Goal: Transaction & Acquisition: Purchase product/service

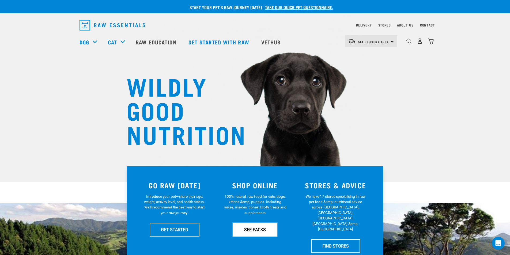
click at [255, 226] on link "SEE PACKS" at bounding box center [255, 229] width 44 height 13
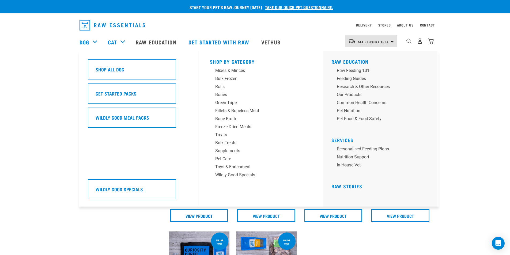
click at [96, 41] on div "Dog" at bounding box center [91, 41] width 23 height 21
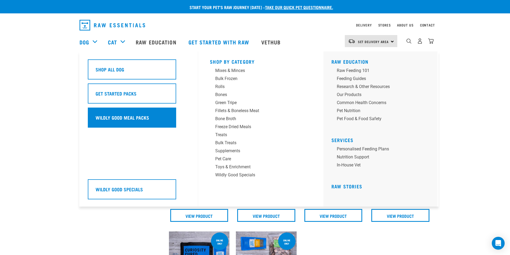
click at [129, 117] on h5 "Wildly Good Meal Packs" at bounding box center [123, 117] width 54 height 7
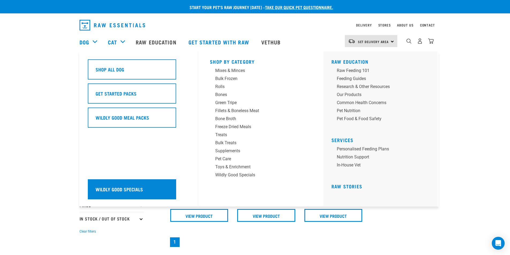
click at [127, 188] on h5 "Wildly Good Specials" at bounding box center [119, 189] width 47 height 7
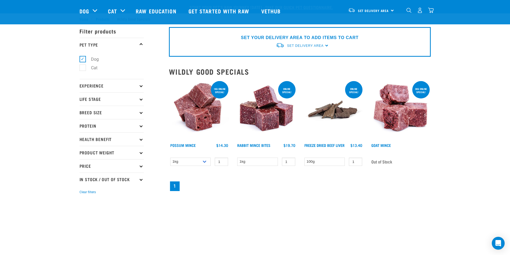
scroll to position [80, 0]
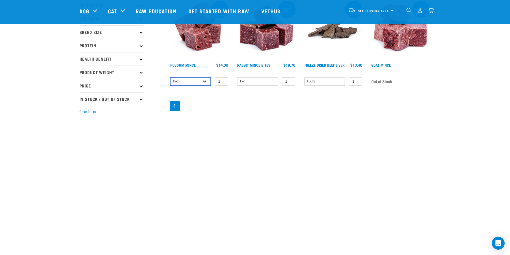
click at [204, 83] on select "1kg 3kg" at bounding box center [190, 81] width 41 height 8
select select "457"
click at [170, 77] on select "1kg 3kg" at bounding box center [190, 81] width 41 height 8
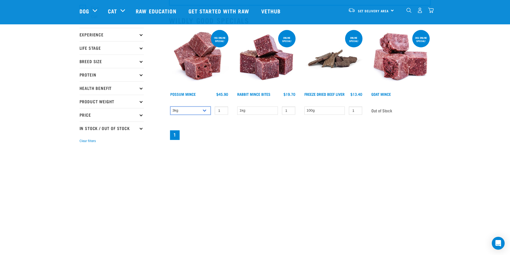
scroll to position [0, 0]
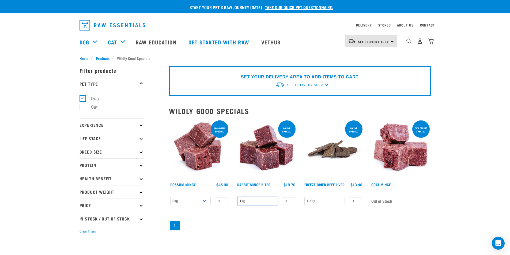
click at [259, 201] on select "1kg" at bounding box center [257, 201] width 41 height 8
click at [247, 203] on select "1kg" at bounding box center [257, 201] width 41 height 8
click at [320, 202] on select "100g" at bounding box center [324, 201] width 41 height 8
click at [194, 156] on img at bounding box center [199, 149] width 61 height 61
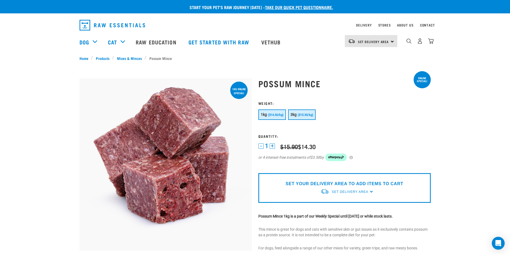
click at [303, 117] on button "3kg ($15.30/kg)" at bounding box center [302, 115] width 28 height 10
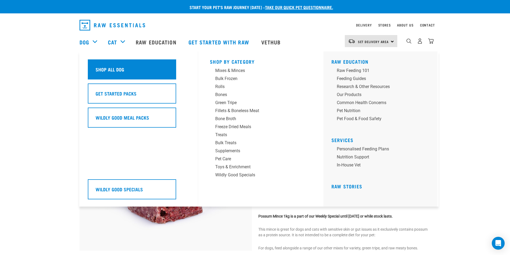
click at [103, 70] on h5 "Shop All Dog" at bounding box center [110, 69] width 29 height 7
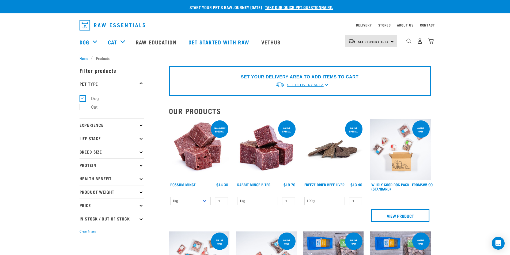
click at [314, 87] on link "Set Delivery Area" at bounding box center [305, 85] width 36 height 5
click at [291, 97] on link "[GEOGRAPHIC_DATA]" at bounding box center [302, 97] width 53 height 9
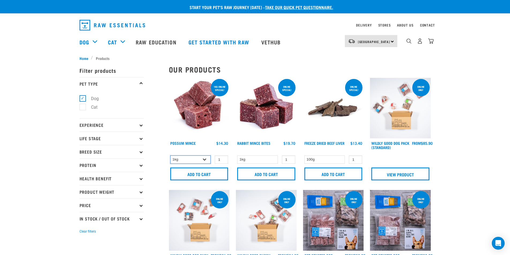
click at [206, 159] on select "1kg 3kg" at bounding box center [190, 160] width 41 height 8
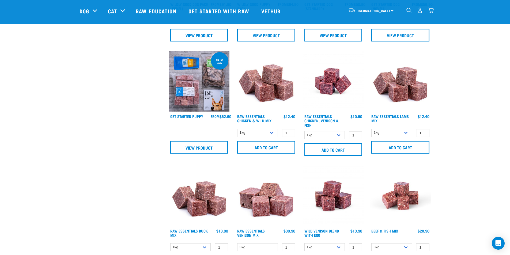
scroll to position [214, 0]
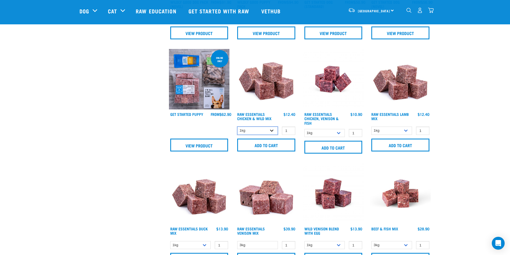
click at [271, 128] on select "1kg 3kg Bulk (10kg)" at bounding box center [257, 131] width 41 height 8
click at [237, 127] on select "1kg 3kg Bulk (10kg)" at bounding box center [257, 131] width 41 height 8
click at [268, 130] on select "1kg 3kg Bulk (10kg)" at bounding box center [257, 131] width 41 height 8
click at [237, 127] on select "1kg 3kg Bulk (10kg)" at bounding box center [257, 131] width 41 height 8
click at [274, 131] on select "1kg 3kg Bulk (10kg)" at bounding box center [257, 131] width 41 height 8
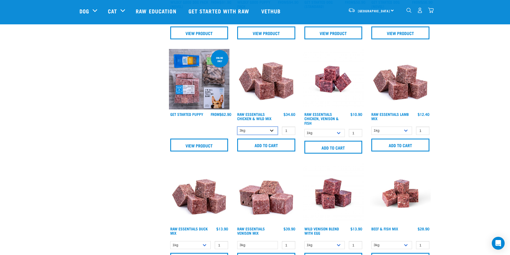
select select "14881"
click at [237, 127] on select "1kg 3kg Bulk (10kg)" at bounding box center [257, 131] width 41 height 8
click at [255, 145] on input "Add to cart" at bounding box center [266, 145] width 58 height 13
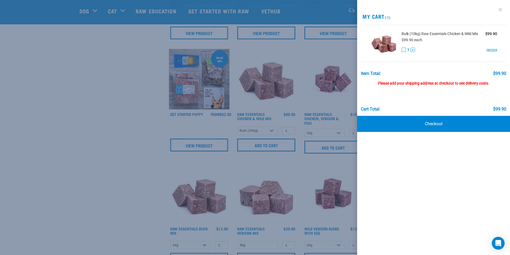
click at [501, 10] on link at bounding box center [500, 9] width 9 height 9
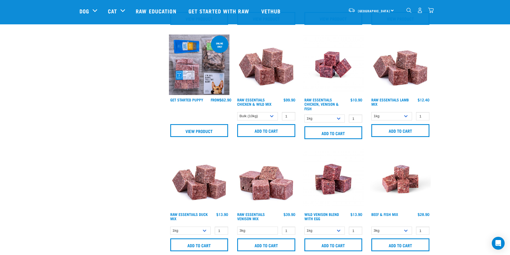
scroll to position [268, 0]
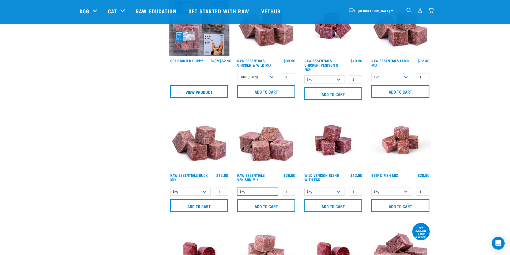
click at [270, 191] on select "3kg" at bounding box center [257, 192] width 41 height 8
click at [200, 189] on select "1kg 3kg" at bounding box center [190, 192] width 41 height 8
click at [316, 187] on div "1kg Bulk (10kg)" at bounding box center [333, 191] width 61 height 9
click at [316, 192] on select "1kg Bulk (10kg)" at bounding box center [324, 192] width 41 height 8
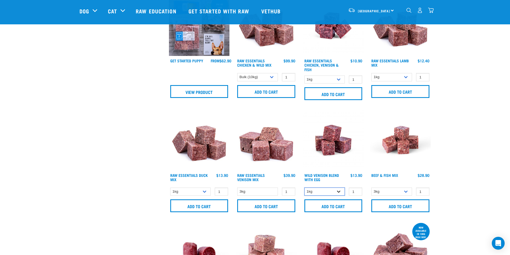
select select "50722"
click at [304, 188] on select "1kg Bulk (10kg)" at bounding box center [324, 192] width 41 height 8
click at [335, 206] on input "Add to cart" at bounding box center [333, 205] width 58 height 13
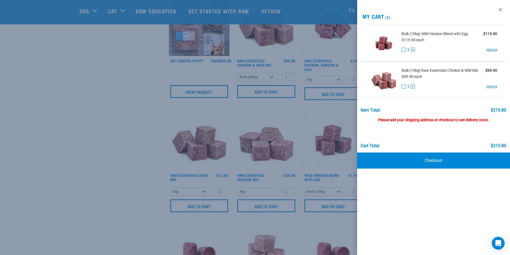
click at [92, 86] on div at bounding box center [255, 127] width 510 height 255
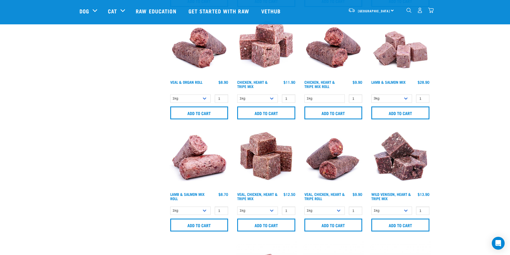
scroll to position [589, 0]
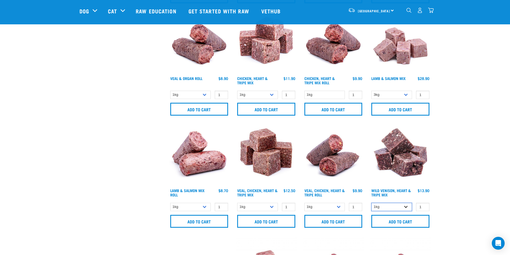
click at [402, 207] on select "1kg 3kg" at bounding box center [391, 207] width 41 height 8
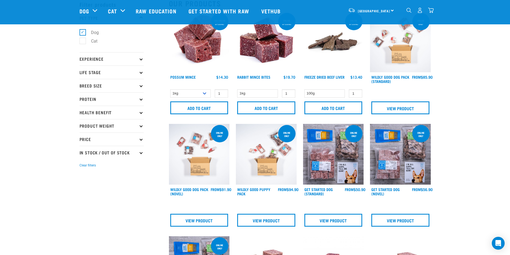
scroll to position [0, 0]
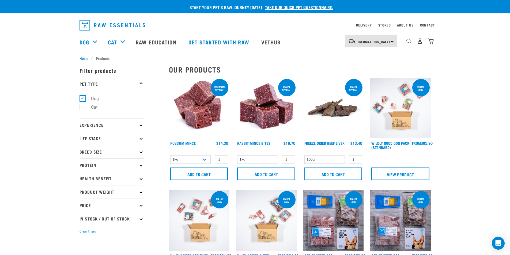
click at [139, 127] on p "Experience" at bounding box center [112, 124] width 64 height 13
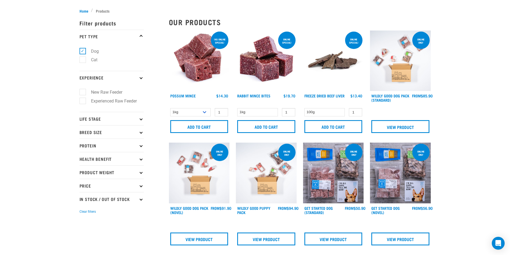
scroll to position [54, 0]
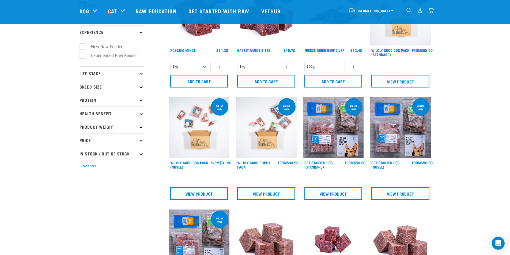
click at [83, 55] on label "Experienced Raw Feeder" at bounding box center [110, 55] width 56 height 7
click at [83, 55] on input "Experienced Raw Feeder" at bounding box center [81, 54] width 3 height 3
checkbox input "true"
click at [141, 73] on icon at bounding box center [140, 73] width 3 height 3
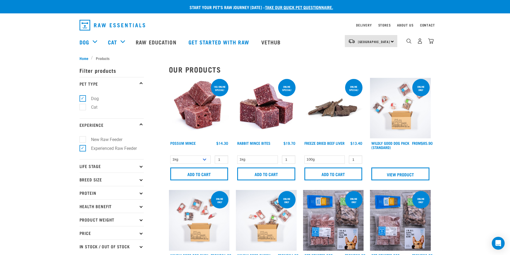
click at [142, 165] on p "Life Stage" at bounding box center [112, 165] width 64 height 13
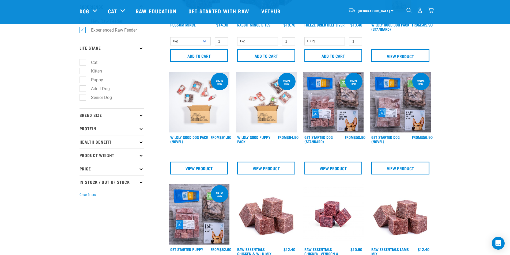
scroll to position [107, 0]
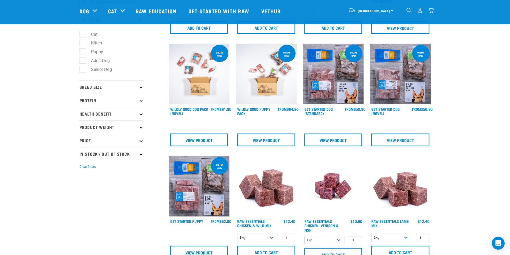
click at [142, 88] on p "Breed Size" at bounding box center [112, 86] width 64 height 13
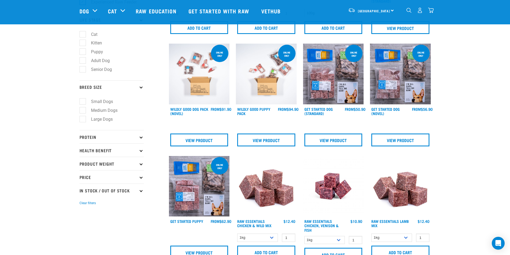
click at [84, 101] on label "Small Dogs" at bounding box center [98, 101] width 33 height 7
click at [83, 101] on input "Small Dogs" at bounding box center [81, 100] width 3 height 3
checkbox input "true"
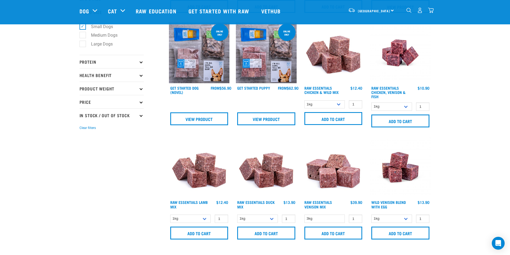
scroll to position [134, 0]
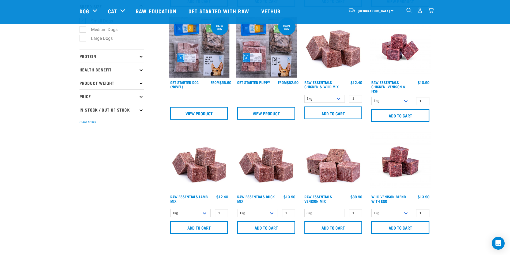
click at [138, 59] on p "Protein" at bounding box center [112, 55] width 64 height 13
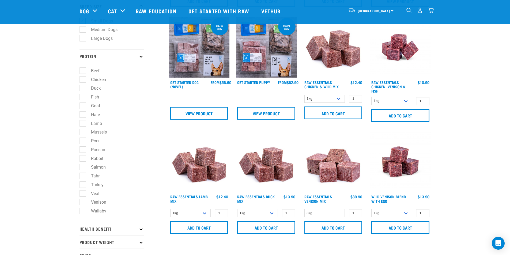
click at [83, 72] on label "Beef" at bounding box center [91, 70] width 19 height 7
click at [83, 71] on input "Beef" at bounding box center [81, 69] width 3 height 3
checkbox input "true"
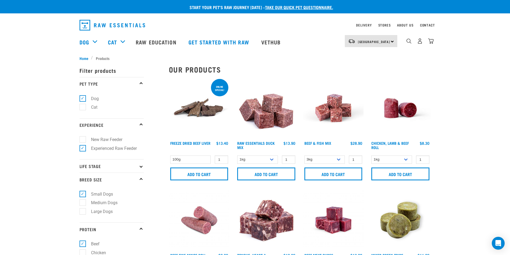
scroll to position [27, 0]
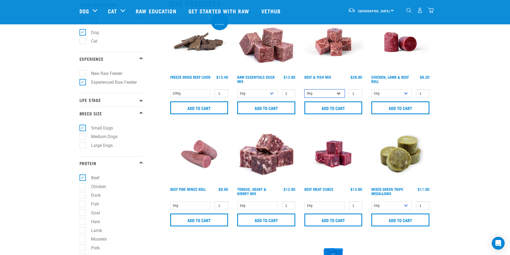
click at [336, 93] on select "3kg Bulk (10kg)" at bounding box center [324, 93] width 41 height 8
select select "435759"
click at [304, 89] on select "3kg Bulk (10kg)" at bounding box center [324, 93] width 41 height 8
click at [334, 107] on input "Add to cart" at bounding box center [333, 107] width 58 height 13
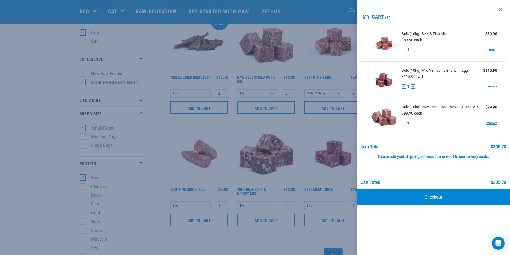
click at [435, 159] on div "Cart total: $305.70" at bounding box center [434, 172] width 146 height 26
click at [433, 197] on link "Checkout" at bounding box center [433, 197] width 153 height 16
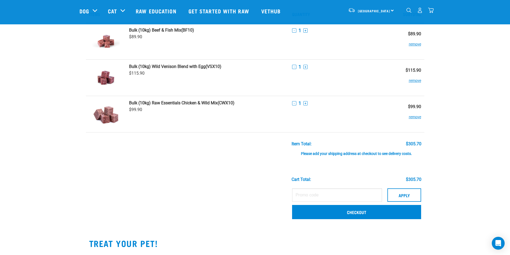
scroll to position [80, 0]
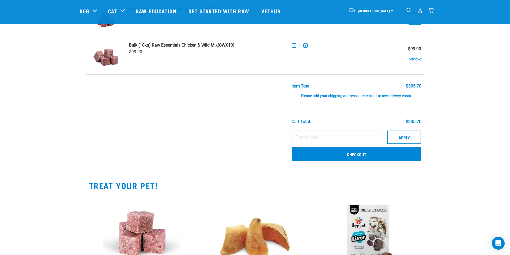
click at [334, 93] on div "Please add your shipping address at checkout to see delivery costs." at bounding box center [357, 94] width 130 height 10
click at [339, 153] on link "Checkout" at bounding box center [356, 154] width 129 height 14
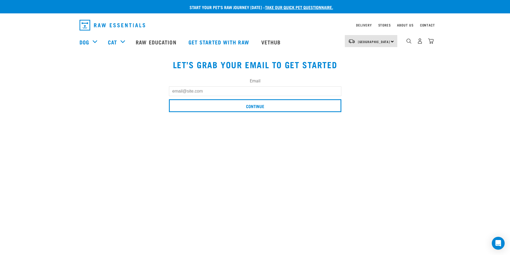
click at [224, 90] on input "Email" at bounding box center [255, 91] width 172 height 10
type input "[EMAIL_ADDRESS][DOMAIN_NAME]"
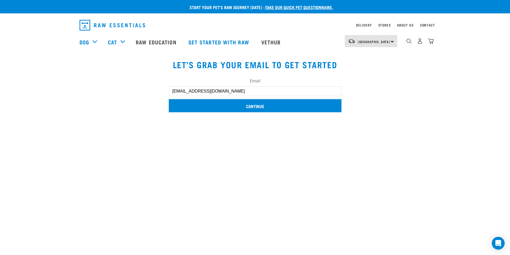
click at [240, 108] on input "Continue" at bounding box center [255, 105] width 172 height 13
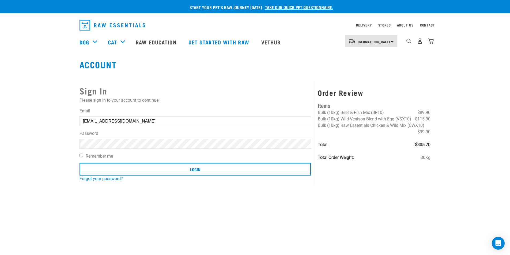
drag, startPoint x: 116, startPoint y: 138, endPoint x: 353, endPoint y: 173, distance: 239.7
click at [353, 173] on div "Order Review Items Bulk (10kg) Beef & Fish Mix (BF10) $89.90 Bulk (10kg) Wild V…" at bounding box center [374, 133] width 119 height 104
click at [389, 40] on div "North Island North Island South Island" at bounding box center [371, 41] width 52 height 12
click at [358, 57] on link "[GEOGRAPHIC_DATA]" at bounding box center [370, 56] width 51 height 12
click at [98, 180] on link "Forgot your password?" at bounding box center [101, 178] width 43 height 5
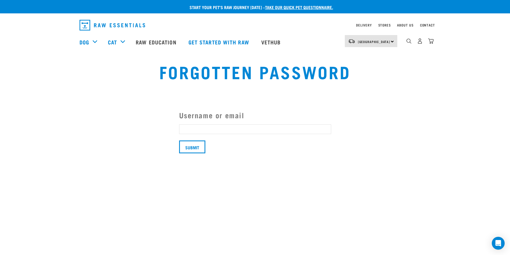
click at [207, 127] on input "Username or email" at bounding box center [255, 129] width 152 height 10
type input "[EMAIL_ADDRESS][DOMAIN_NAME]"
click at [179, 141] on input "Submit" at bounding box center [192, 147] width 26 height 13
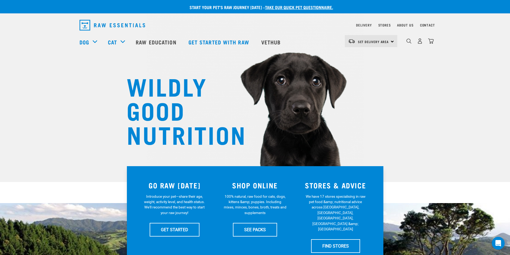
click at [442, 70] on div "WILDLY GOOD NUTRITION" at bounding box center [255, 91] width 510 height 182
click at [420, 44] on img "dropdown navigation" at bounding box center [420, 41] width 6 height 6
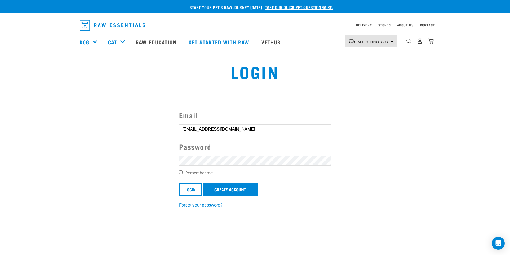
click at [401, 193] on section "Email [EMAIL_ADDRESS][DOMAIN_NAME] Password Remember me Login Create Account Fo…" at bounding box center [255, 155] width 510 height 119
type input "[EMAIL_ADDRESS][DOMAIN_NAME]"
click at [182, 173] on input "Remember me" at bounding box center [180, 172] width 3 height 3
checkbox input "true"
click at [186, 186] on input "Login" at bounding box center [190, 189] width 23 height 13
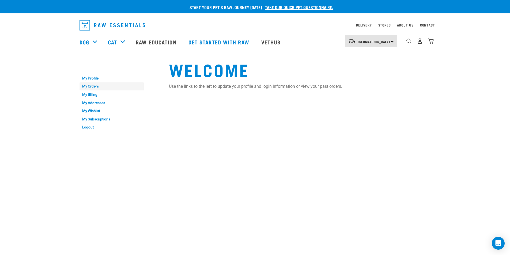
click at [88, 87] on link "My Orders" at bounding box center [112, 86] width 64 height 8
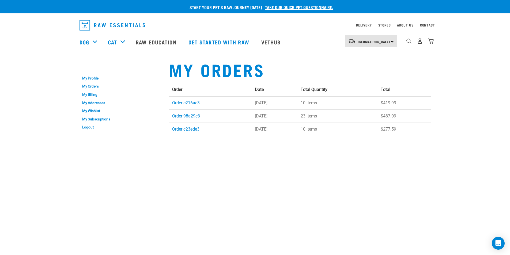
click at [487, 93] on div "Start your pet’s raw journey [DATE] – take our quick pet questionnaire. Deliver…" at bounding box center [255, 72] width 510 height 144
click at [181, 102] on link "Order c216ae3" at bounding box center [186, 102] width 28 height 5
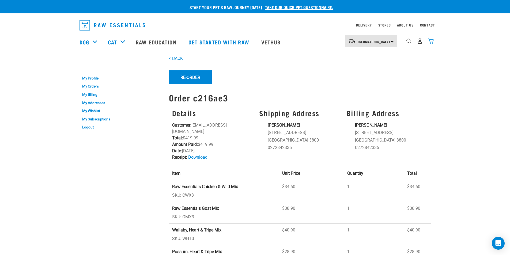
click at [432, 43] on img "dropdown navigation" at bounding box center [431, 41] width 6 height 6
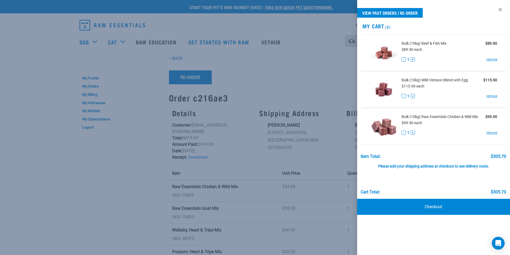
click at [432, 165] on div "Please add your shipping address at checkout to see delivery costs." at bounding box center [434, 164] width 146 height 10
click at [125, 179] on div at bounding box center [255, 127] width 510 height 255
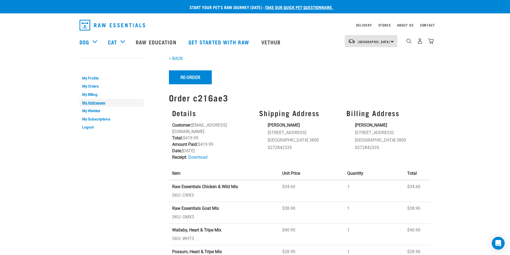
click at [93, 105] on link "My Addresses" at bounding box center [112, 103] width 64 height 8
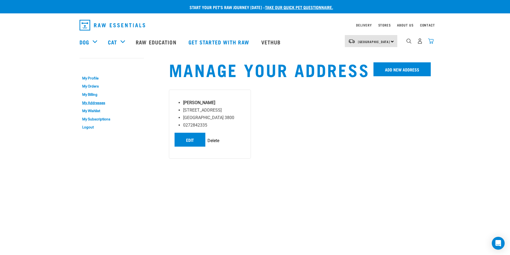
click at [433, 41] on img "dropdown navigation" at bounding box center [431, 41] width 6 height 6
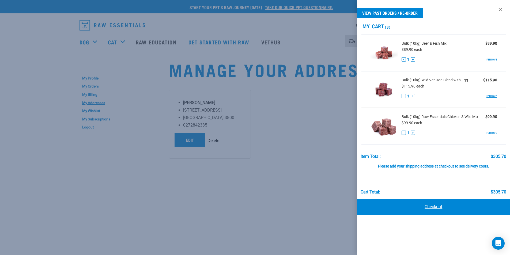
click at [431, 206] on link "Checkout" at bounding box center [433, 207] width 153 height 16
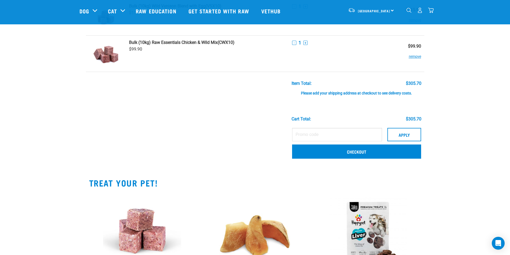
scroll to position [161, 0]
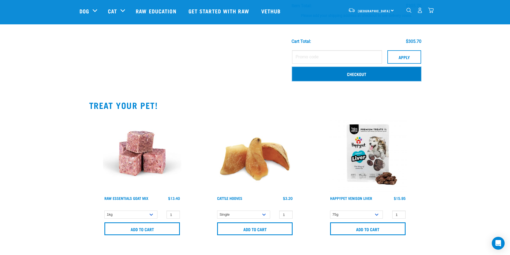
click at [340, 76] on link "Checkout" at bounding box center [356, 74] width 129 height 14
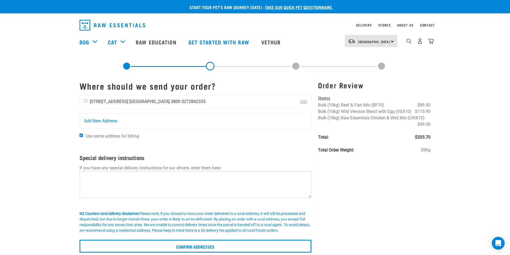
click at [84, 101] on input "radio" at bounding box center [85, 100] width 3 height 3
radio input "true"
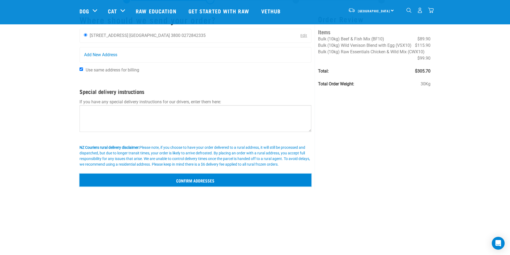
click at [202, 180] on input "Confirm addresses" at bounding box center [196, 180] width 232 height 13
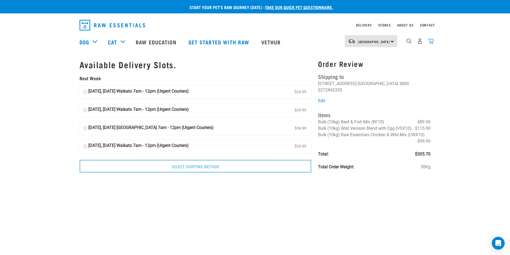
click at [432, 43] on img "dropdown navigation" at bounding box center [431, 41] width 6 height 6
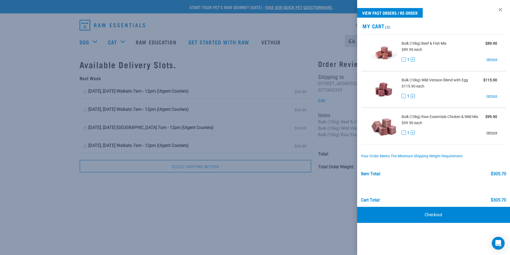
click at [489, 132] on link "remove" at bounding box center [491, 132] width 11 height 5
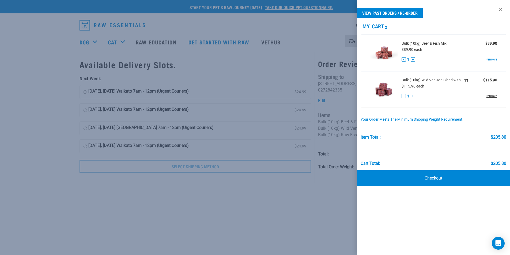
click at [493, 96] on link "remove" at bounding box center [491, 96] width 11 height 5
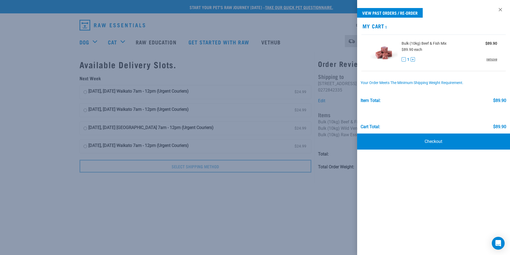
click at [490, 61] on link "remove" at bounding box center [491, 59] width 11 height 5
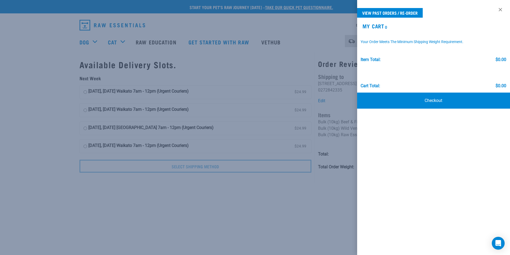
click at [86, 41] on div at bounding box center [255, 127] width 510 height 255
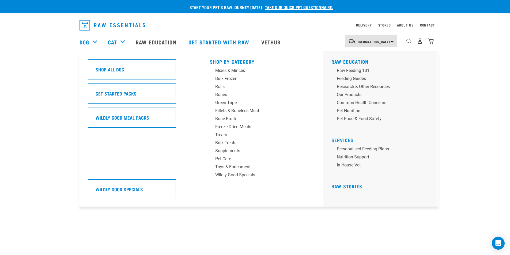
click at [87, 43] on link "Dog" at bounding box center [85, 42] width 10 height 8
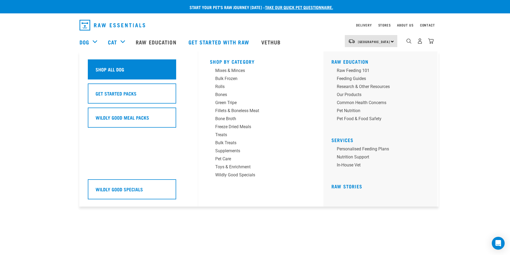
click at [104, 68] on h5 "Shop All Dog" at bounding box center [110, 69] width 29 height 7
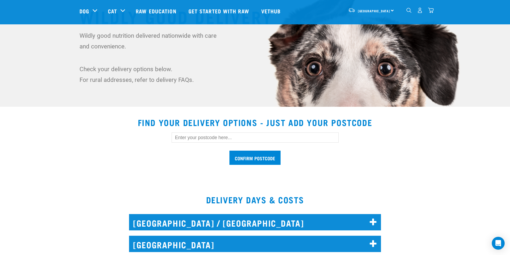
scroll to position [80, 0]
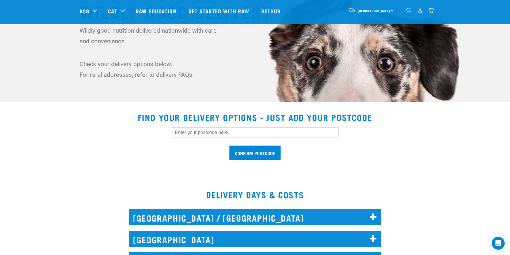
click at [223, 137] on input "text" at bounding box center [255, 132] width 167 height 10
type input "3800"
click at [229, 146] on input "Confirm postcode" at bounding box center [254, 153] width 51 height 14
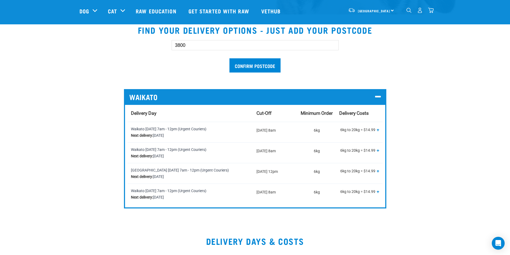
scroll to position [187, 0]
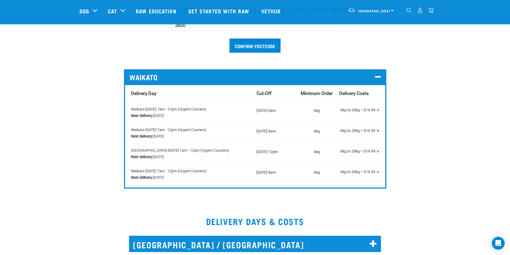
click at [379, 110] on span "+" at bounding box center [378, 109] width 3 height 5
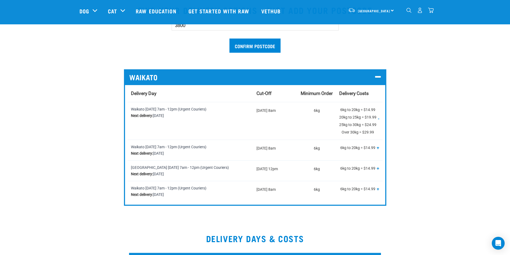
drag, startPoint x: 338, startPoint y: 110, endPoint x: 379, endPoint y: 112, distance: 41.6
click at [379, 112] on td "6kg to 20kg = $14.99 20kg to 25kg = $19.99 25kg to 30kg = $24.99 Over 30kg = $2…" at bounding box center [359, 121] width 46 height 38
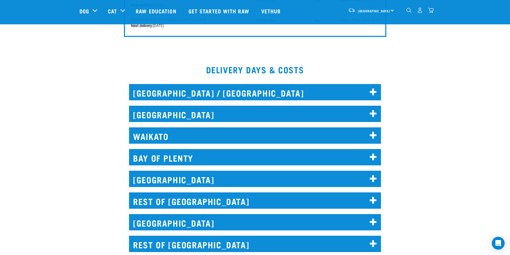
scroll to position [348, 0]
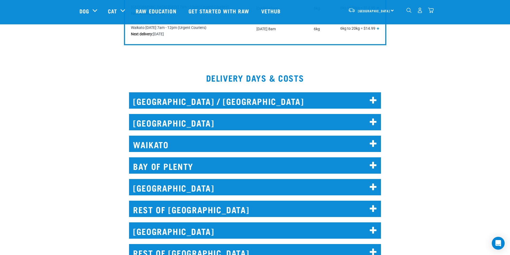
click at [371, 141] on icon at bounding box center [373, 144] width 7 height 9
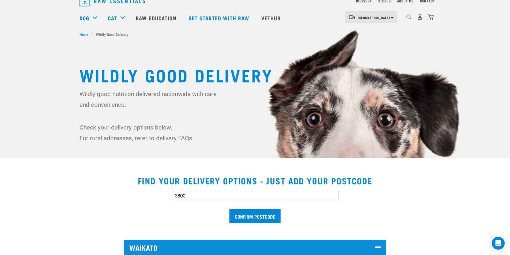
scroll to position [0, 0]
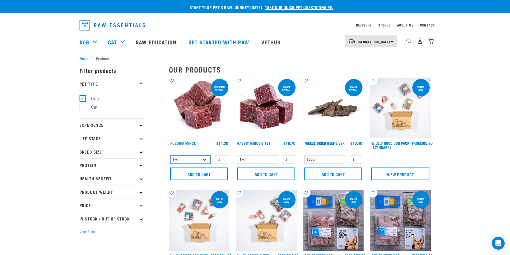
click at [203, 159] on select "1kg 3kg" at bounding box center [190, 160] width 41 height 8
click at [142, 193] on p "Product Weight" at bounding box center [112, 191] width 64 height 13
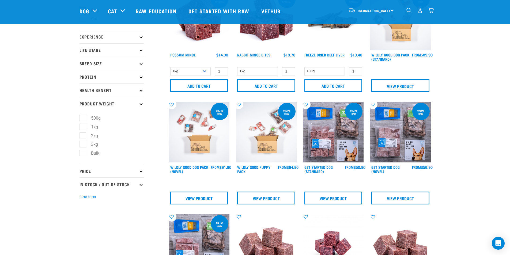
scroll to position [54, 0]
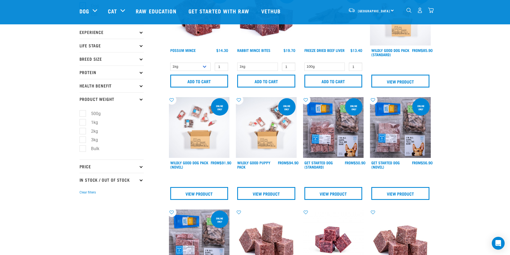
click at [82, 139] on label "3kg" at bounding box center [91, 140] width 18 height 7
click at [81, 139] on input "3kg" at bounding box center [81, 138] width 3 height 3
checkbox input "true"
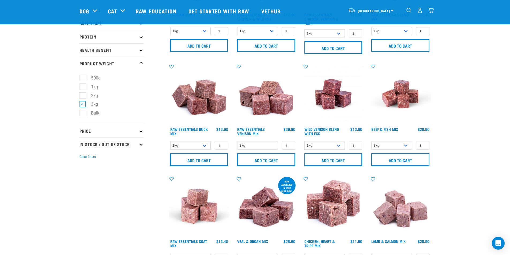
scroll to position [107, 0]
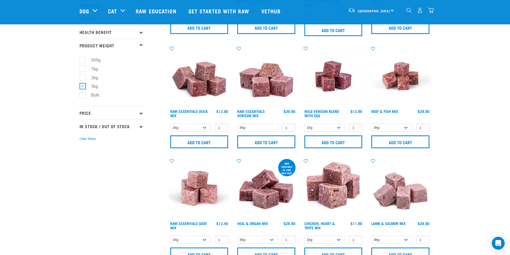
click at [138, 112] on p "Price" at bounding box center [112, 112] width 64 height 13
click at [138, 172] on p "In Stock / Out Of Stock" at bounding box center [112, 171] width 64 height 13
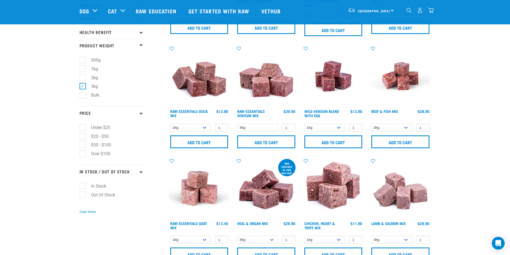
click at [85, 186] on label "In Stock" at bounding box center [95, 186] width 26 height 7
click at [83, 186] on input "In Stock" at bounding box center [81, 184] width 3 height 3
checkbox input "true"
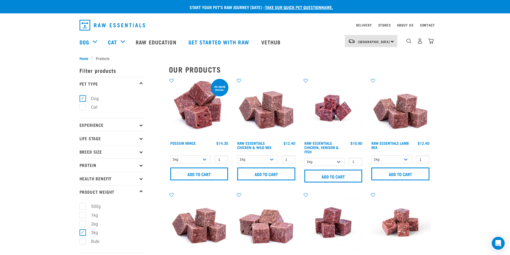
click at [140, 176] on p "Health Benefit" at bounding box center [112, 178] width 64 height 13
click at [139, 165] on p "Protein" at bounding box center [112, 164] width 64 height 13
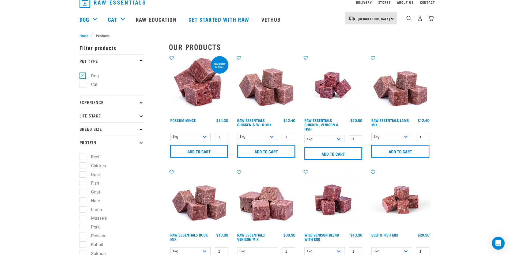
scroll to position [80, 0]
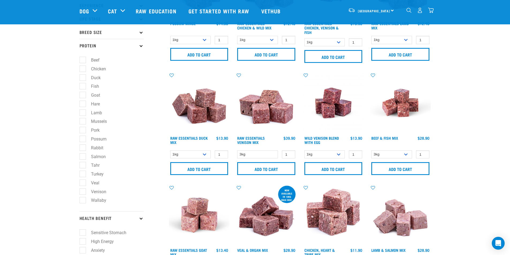
click at [84, 166] on label "Tahr" at bounding box center [91, 165] width 19 height 7
click at [83, 166] on input "Tahr" at bounding box center [81, 164] width 3 height 3
checkbox input "true"
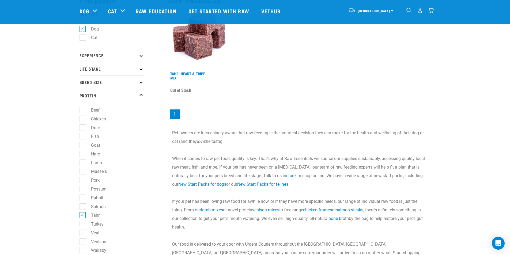
scroll to position [107, 0]
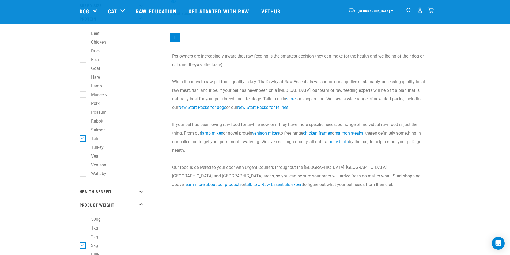
click at [82, 139] on label "Tahr" at bounding box center [91, 138] width 19 height 7
click at [82, 139] on input "Tahr" at bounding box center [81, 137] width 3 height 3
checkbox input "false"
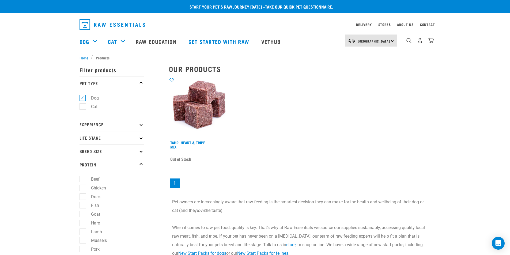
scroll to position [0, 0]
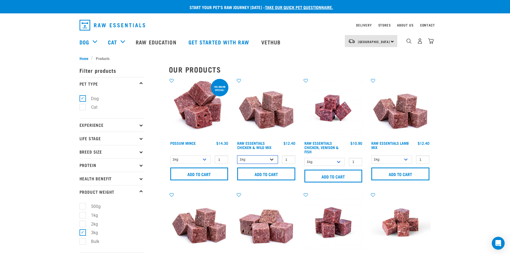
click at [272, 160] on select "1kg 3kg Bulk (10kg)" at bounding box center [257, 160] width 41 height 8
select select "709"
click at [237, 156] on select "1kg 3kg Bulk (10kg)" at bounding box center [257, 160] width 41 height 8
click at [305, 80] on icon at bounding box center [305, 80] width 9 height 4
click at [271, 158] on select "1kg 3kg Bulk (10kg)" at bounding box center [257, 160] width 41 height 8
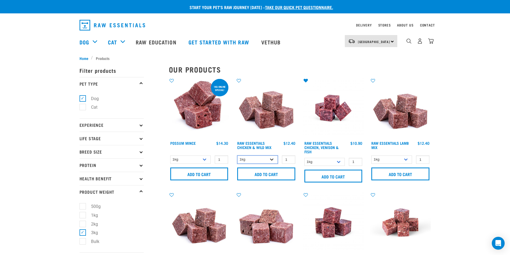
select select "709"
click at [237, 156] on select "1kg 3kg Bulk (10kg)" at bounding box center [257, 160] width 41 height 8
click at [262, 173] on input "Add to cart" at bounding box center [266, 174] width 58 height 13
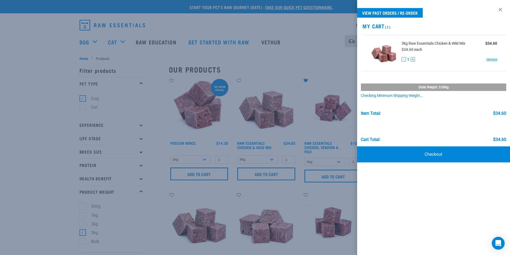
click at [310, 32] on div at bounding box center [255, 127] width 510 height 255
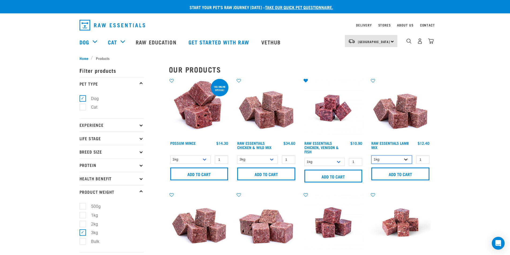
click at [406, 160] on select "1kg 3kg Bulk (10kg)" at bounding box center [391, 160] width 41 height 8
select select "24"
click at [371, 156] on select "1kg 3kg Bulk (10kg)" at bounding box center [391, 160] width 41 height 8
click at [399, 172] on input "Add to cart" at bounding box center [400, 174] width 58 height 13
click at [373, 81] on icon at bounding box center [372, 80] width 9 height 4
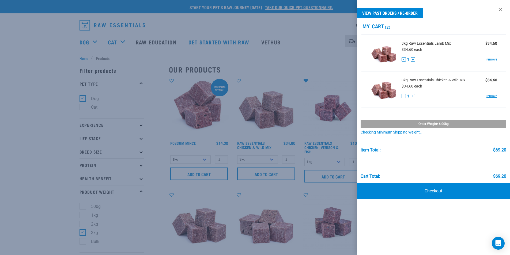
click at [331, 44] on div at bounding box center [255, 127] width 510 height 255
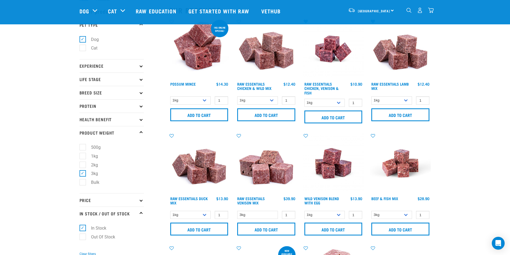
scroll to position [54, 0]
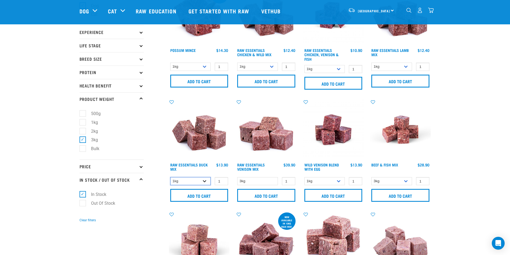
click at [205, 182] on select "1kg 3kg" at bounding box center [190, 181] width 41 height 8
select select "442098"
click at [170, 177] on select "1kg 3kg" at bounding box center [190, 181] width 41 height 8
click at [335, 182] on select "1kg Bulk (10kg)" at bounding box center [324, 181] width 41 height 8
click at [395, 180] on select "3kg Bulk (10kg)" at bounding box center [391, 181] width 41 height 8
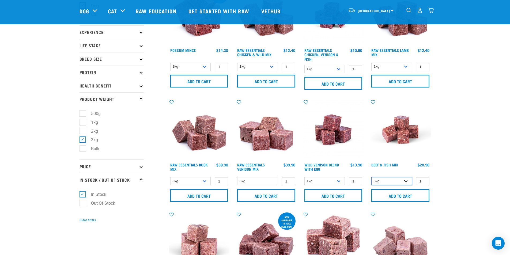
click at [395, 180] on select "3kg Bulk (10kg)" at bounding box center [391, 181] width 41 height 8
click at [411, 194] on input "Add to cart" at bounding box center [400, 195] width 58 height 13
click at [373, 102] on icon at bounding box center [372, 102] width 9 height 4
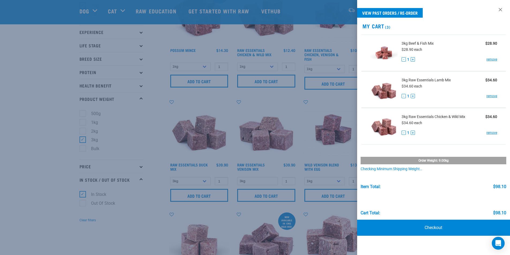
click at [329, 101] on div at bounding box center [255, 127] width 510 height 255
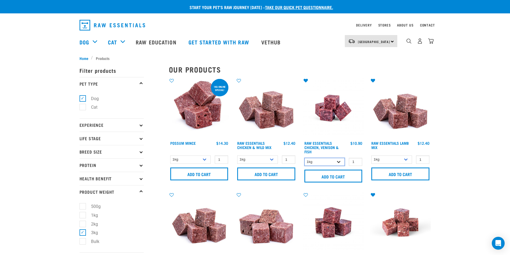
click at [327, 160] on select "1kg 3kg" at bounding box center [324, 162] width 41 height 8
select select "28665"
click at [304, 158] on select "1kg 3kg" at bounding box center [324, 162] width 41 height 8
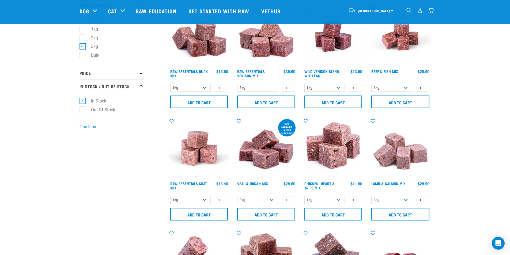
scroll to position [161, 0]
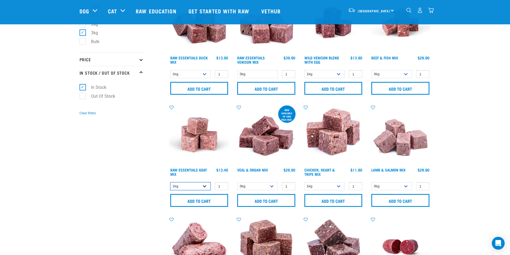
click at [202, 186] on select "1kg 3kg Bulk (10kg)" at bounding box center [190, 186] width 41 height 8
select select "337219"
click at [170, 182] on select "1kg 3kg Bulk (10kg)" at bounding box center [190, 186] width 41 height 8
click at [273, 200] on input "Add to cart" at bounding box center [266, 200] width 58 height 13
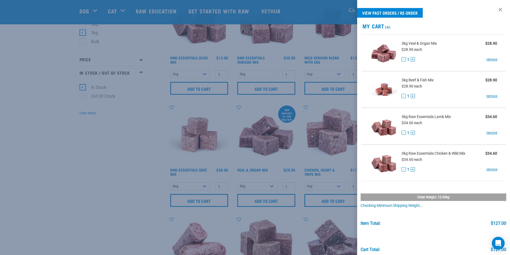
click at [240, 107] on div at bounding box center [255, 127] width 510 height 255
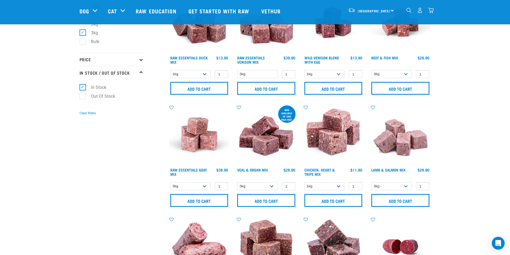
click at [240, 107] on icon at bounding box center [238, 107] width 9 height 4
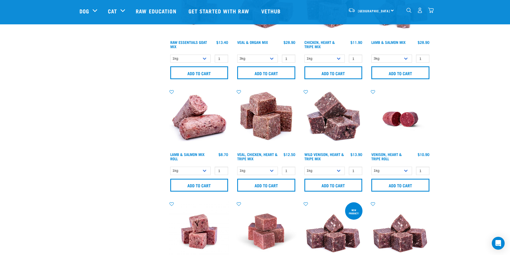
scroll to position [295, 0]
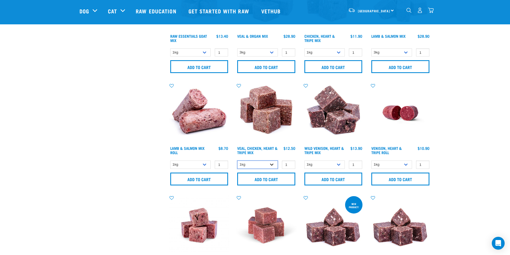
click at [267, 163] on select "1kg 3kg" at bounding box center [257, 165] width 41 height 8
select select "752"
click at [237, 161] on select "1kg 3kg" at bounding box center [257, 165] width 41 height 8
click at [266, 178] on input "Add to cart" at bounding box center [266, 179] width 58 height 13
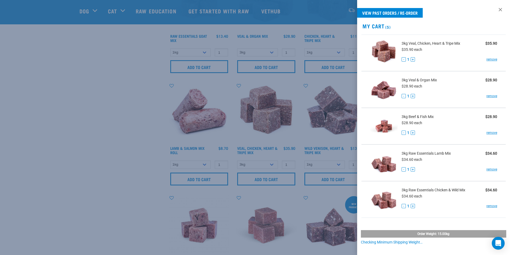
click at [99, 125] on div at bounding box center [255, 127] width 510 height 255
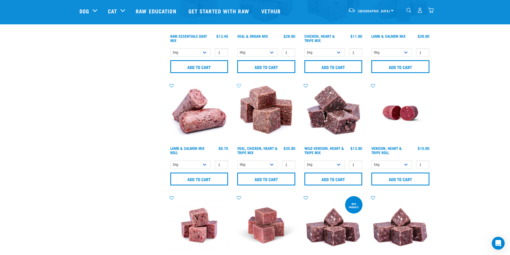
click at [237, 85] on icon at bounding box center [238, 86] width 9 height 4
drag, startPoint x: 335, startPoint y: 160, endPoint x: 334, endPoint y: 164, distance: 3.9
click at [335, 160] on div "1kg 3kg 1 0 100" at bounding box center [333, 164] width 61 height 9
click at [333, 165] on select "1kg 3kg" at bounding box center [324, 165] width 41 height 8
select select "763"
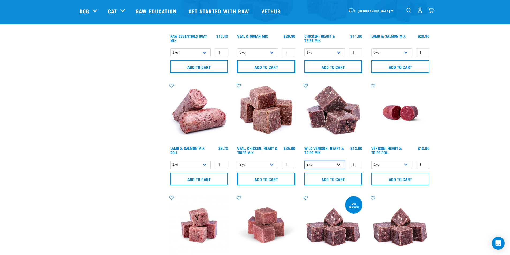
click at [304, 161] on select "1kg 3kg" at bounding box center [324, 165] width 41 height 8
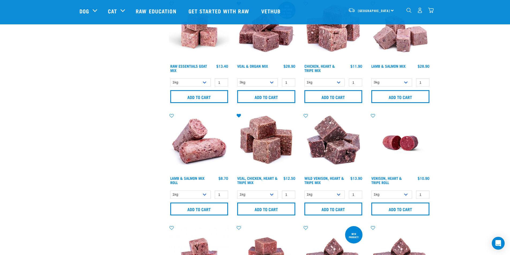
scroll to position [268, 0]
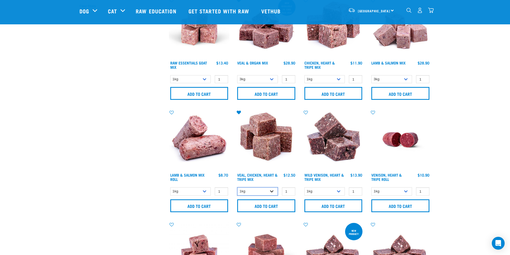
click at [271, 190] on select "1kg 3kg" at bounding box center [257, 191] width 41 height 8
select select "752"
click at [237, 187] on select "1kg 3kg" at bounding box center [257, 191] width 41 height 8
click at [268, 207] on input "Add to cart" at bounding box center [266, 205] width 58 height 13
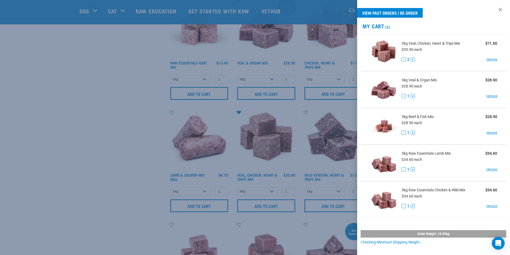
click at [107, 164] on div at bounding box center [255, 127] width 510 height 255
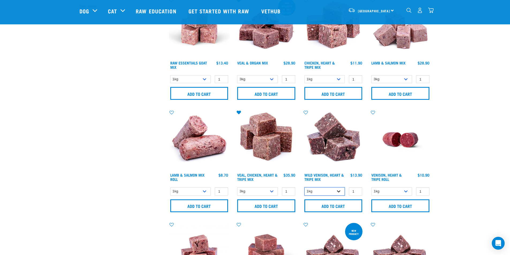
click at [333, 189] on select "1kg 3kg" at bounding box center [324, 191] width 41 height 8
select select "763"
click at [304, 187] on select "1kg 3kg" at bounding box center [324, 191] width 41 height 8
click at [321, 205] on input "Add to cart" at bounding box center [333, 205] width 58 height 13
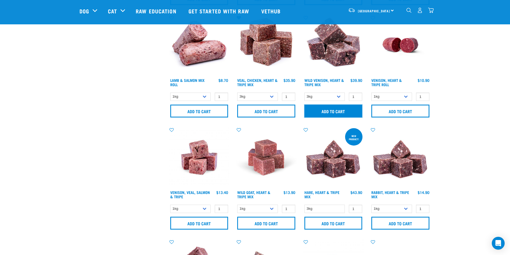
scroll to position [375, 0]
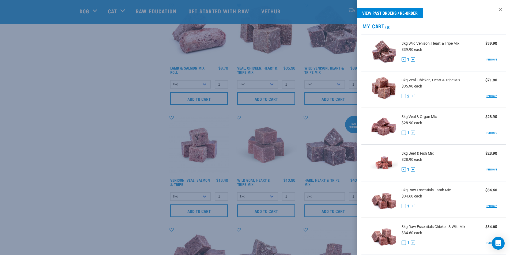
click at [128, 157] on div at bounding box center [255, 127] width 510 height 255
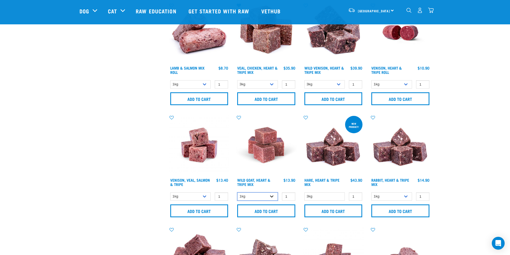
click at [269, 198] on select "1kg 3kg" at bounding box center [257, 196] width 41 height 8
select select "262170"
click at [237, 192] on select "1kg 3kg" at bounding box center [257, 196] width 41 height 8
click at [195, 196] on select "1kg 3kg Bulk (18kg)" at bounding box center [190, 196] width 41 height 8
select select "62284"
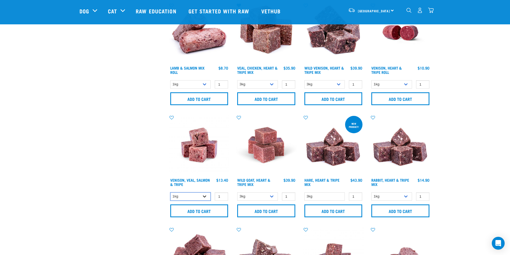
click at [170, 192] on select "1kg 3kg Bulk (18kg)" at bounding box center [190, 196] width 41 height 8
click at [240, 116] on icon at bounding box center [238, 117] width 9 height 4
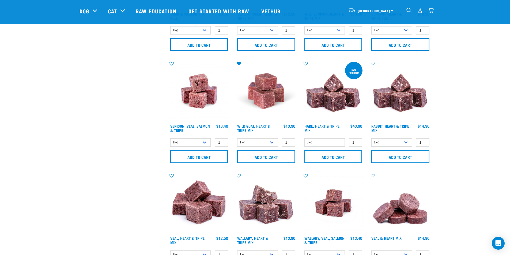
scroll to position [428, 0]
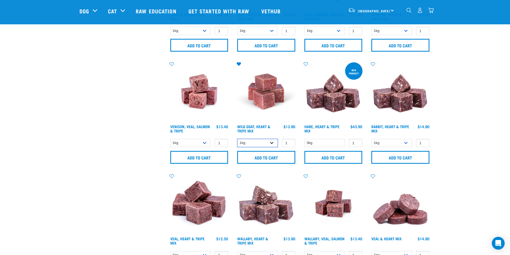
click at [260, 140] on select "1kg 3kg" at bounding box center [257, 143] width 41 height 8
select select "262170"
click at [237, 139] on select "1kg 3kg" at bounding box center [257, 143] width 41 height 8
click at [254, 153] on input "Add to cart" at bounding box center [266, 157] width 58 height 13
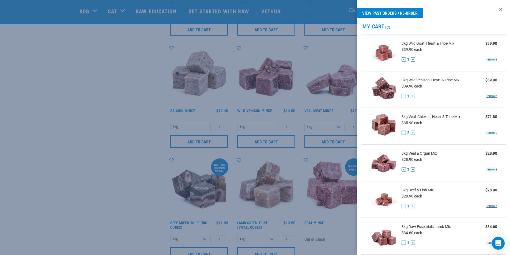
scroll to position [743, 0]
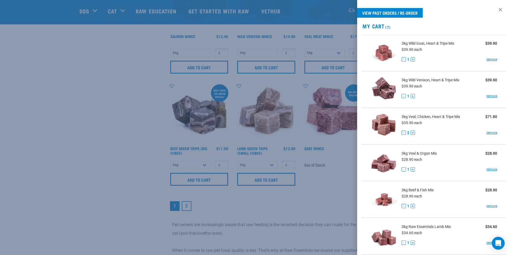
click at [74, 171] on div at bounding box center [255, 127] width 510 height 255
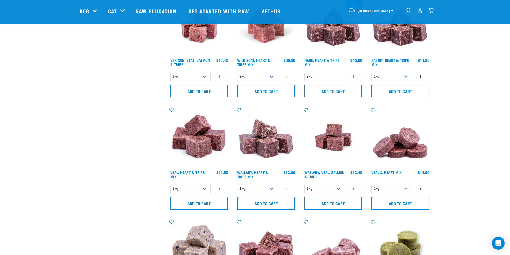
scroll to position [475, 0]
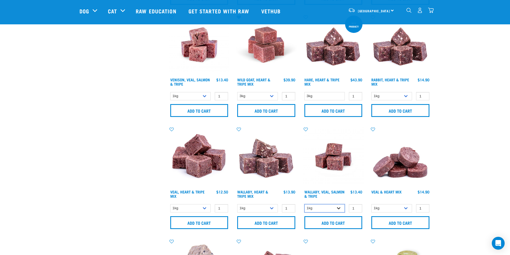
click at [330, 208] on select "1kg 3kg Bulk (18kg)" at bounding box center [324, 208] width 41 height 8
select select "45457"
click at [304, 204] on select "1kg 3kg Bulk (18kg)" at bounding box center [324, 208] width 41 height 8
click at [269, 207] on select "1kg 3kg Bulk (10kg)" at bounding box center [257, 208] width 41 height 8
select select "776"
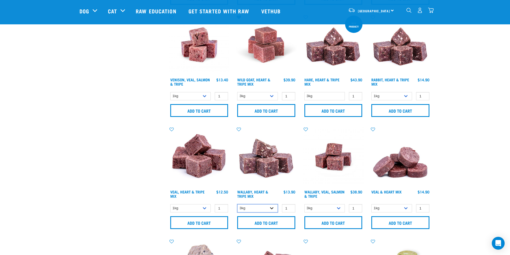
click at [237, 204] on select "1kg 3kg Bulk (10kg)" at bounding box center [257, 208] width 41 height 8
click at [194, 209] on select "1kg 3kg Bulk (10kg)" at bounding box center [190, 208] width 41 height 8
select select "755"
click at [170, 204] on select "1kg 3kg Bulk (10kg)" at bounding box center [190, 208] width 41 height 8
click at [204, 222] on input "Add to cart" at bounding box center [199, 222] width 58 height 13
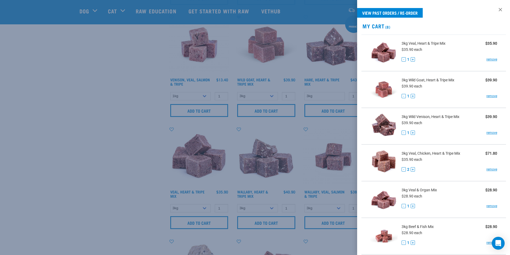
click at [127, 129] on div at bounding box center [255, 127] width 510 height 255
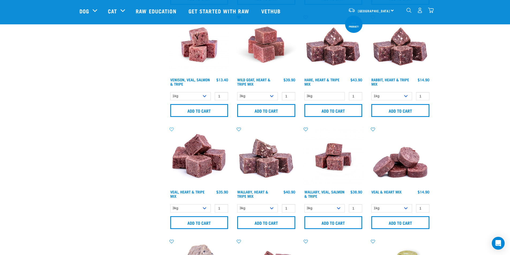
click at [170, 128] on icon at bounding box center [171, 129] width 9 height 4
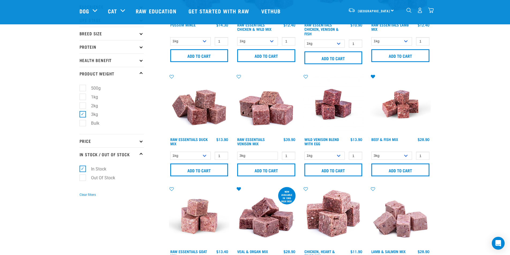
scroll to position [27, 0]
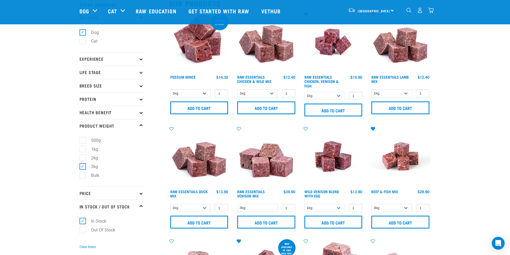
click at [431, 12] on img "dropdown navigation" at bounding box center [431, 10] width 6 height 6
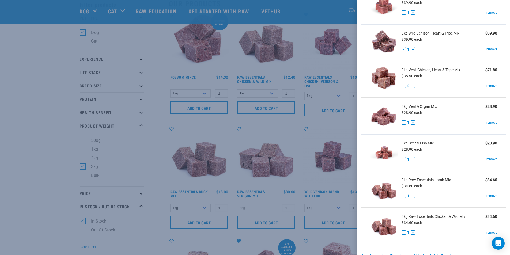
scroll to position [0, 0]
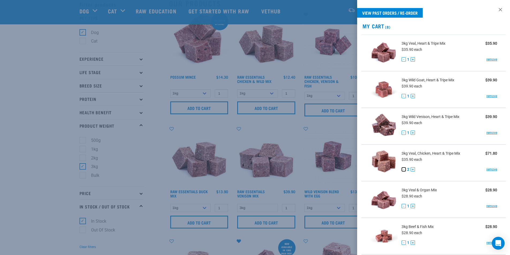
click at [404, 169] on button "-" at bounding box center [404, 169] width 4 height 4
click at [486, 169] on link "remove" at bounding box center [491, 169] width 11 height 5
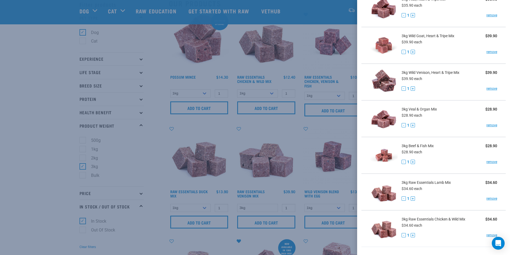
scroll to position [54, 0]
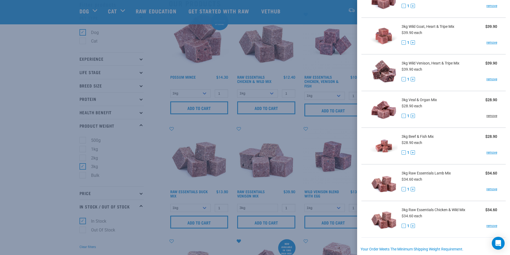
click at [491, 116] on link "remove" at bounding box center [491, 116] width 11 height 5
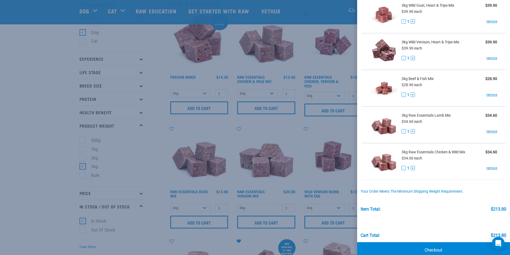
scroll to position [84, 0]
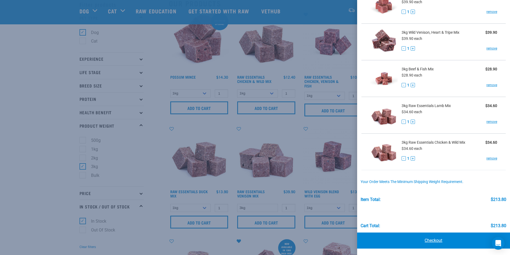
click at [432, 240] on link "Checkout" at bounding box center [433, 241] width 153 height 16
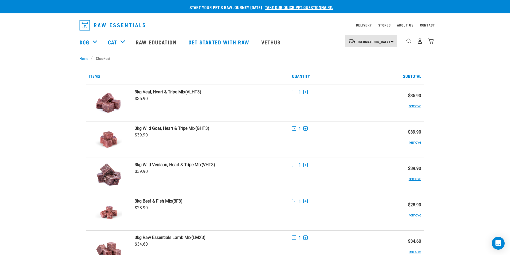
click at [179, 91] on strong "3kg Veal, Heart & Tripe Mix" at bounding box center [160, 91] width 51 height 5
click at [178, 128] on strong "3kg Wild Goat, Heart & Tripe Mix" at bounding box center [165, 128] width 61 height 5
click at [180, 165] on strong "3kg Wild Venison, Heart & Tripe Mix" at bounding box center [168, 164] width 67 height 5
click at [160, 200] on strong "3kg Beef & Fish Mix" at bounding box center [153, 201] width 37 height 5
click at [163, 238] on strong "3kg Raw Essentials Lamb Mix" at bounding box center [163, 237] width 57 height 5
